Goal: Task Accomplishment & Management: Manage account settings

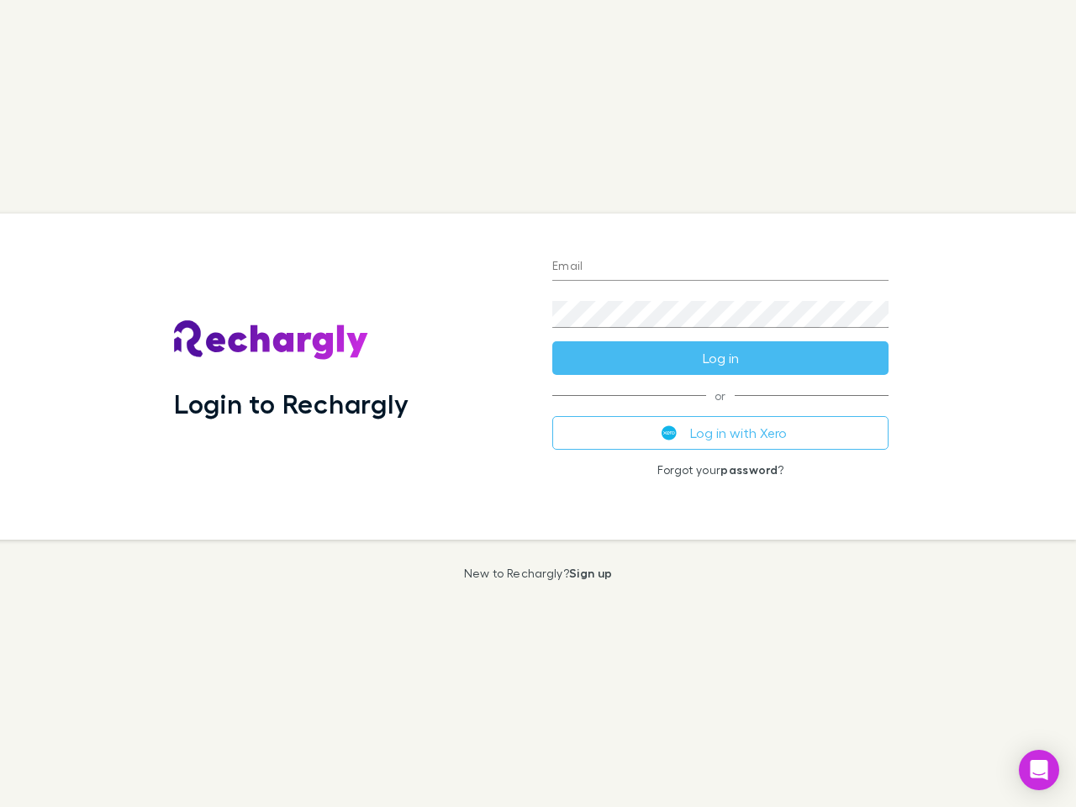
click at [538, 403] on div "Login to Rechargly" at bounding box center [350, 376] width 378 height 326
click at [720, 267] on input "Email" at bounding box center [720, 267] width 336 height 27
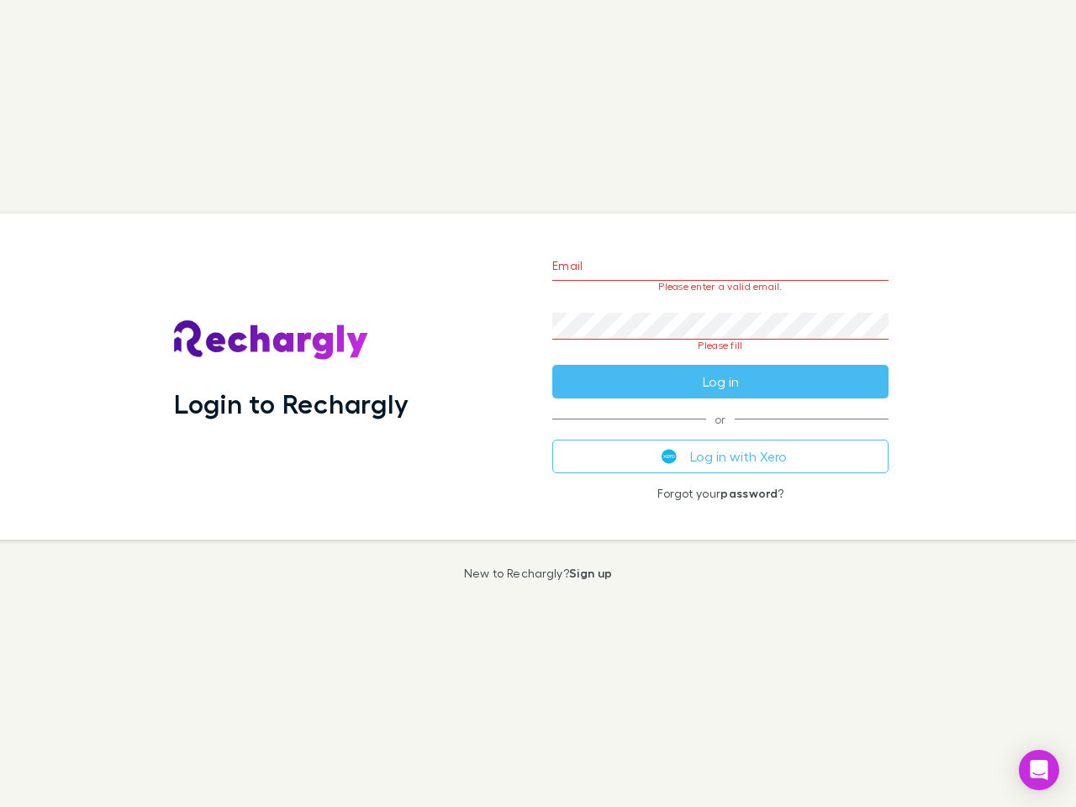
click at [720, 358] on form "Email Please enter a valid email. Password Please fill Log in" at bounding box center [720, 319] width 336 height 158
click at [720, 433] on div "Email Please enter a valid email. Password Please fill Log in or Log in with Xe…" at bounding box center [720, 376] width 363 height 326
click at [1039, 770] on icon "Open Intercom Messenger" at bounding box center [1039, 770] width 18 height 20
